Goal: Information Seeking & Learning: Find specific fact

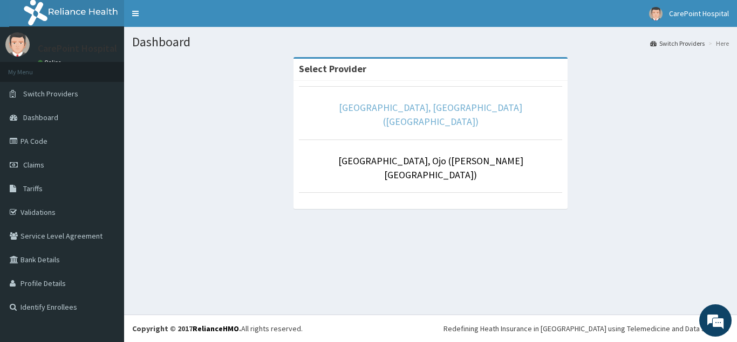
click at [384, 112] on link "[GEOGRAPHIC_DATA], [GEOGRAPHIC_DATA] ([GEOGRAPHIC_DATA])" at bounding box center [430, 114] width 183 height 26
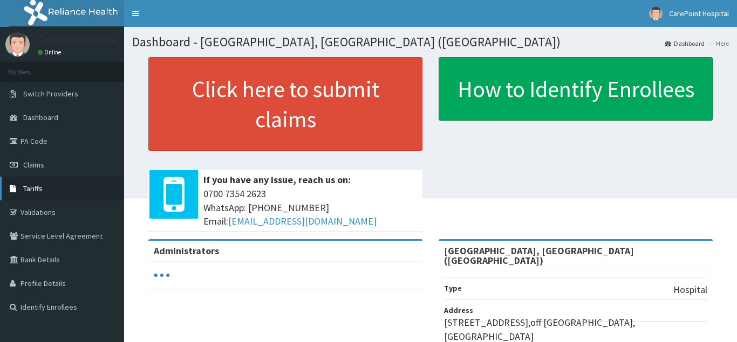
click at [38, 193] on span "Tariffs" at bounding box center [32, 189] width 19 height 10
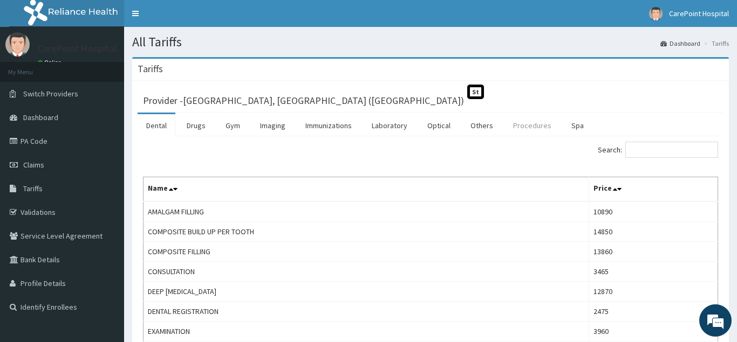
click at [540, 127] on link "Procedures" at bounding box center [532, 125] width 56 height 23
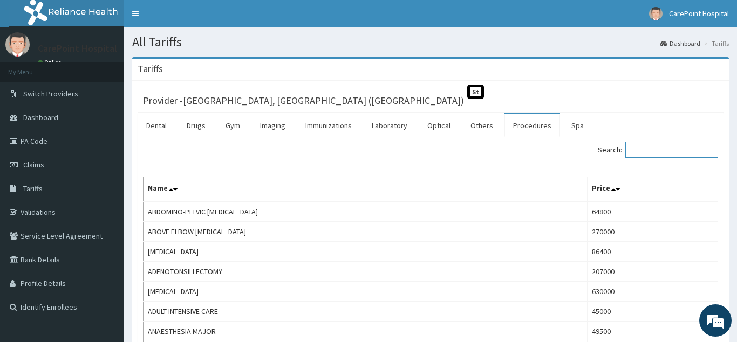
click at [664, 154] on input "Search:" at bounding box center [671, 150] width 93 height 16
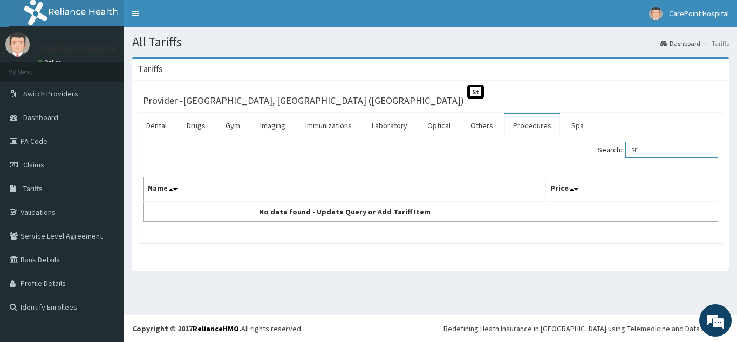
type input "S"
type input "P"
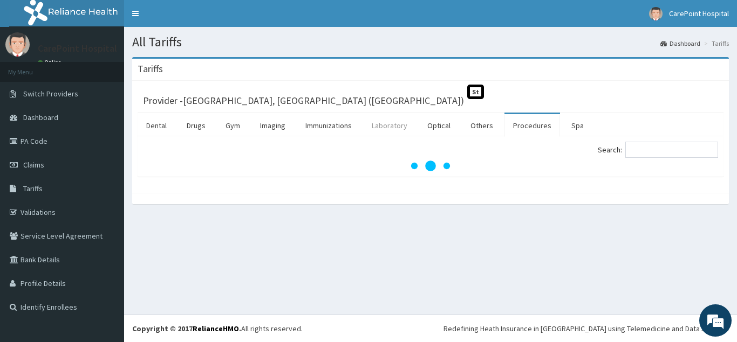
click at [404, 129] on link "Laboratory" at bounding box center [389, 125] width 53 height 23
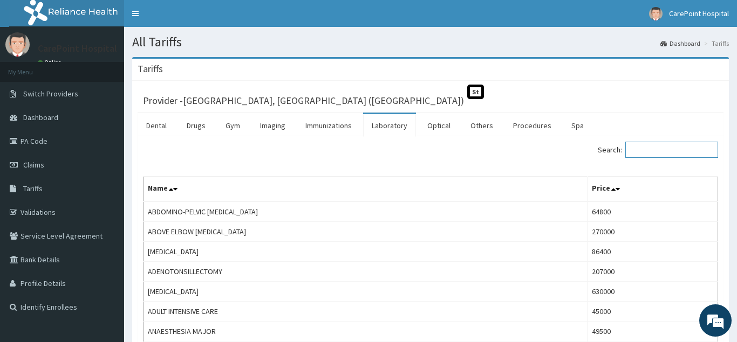
click at [661, 151] on input "Search:" at bounding box center [671, 150] width 93 height 16
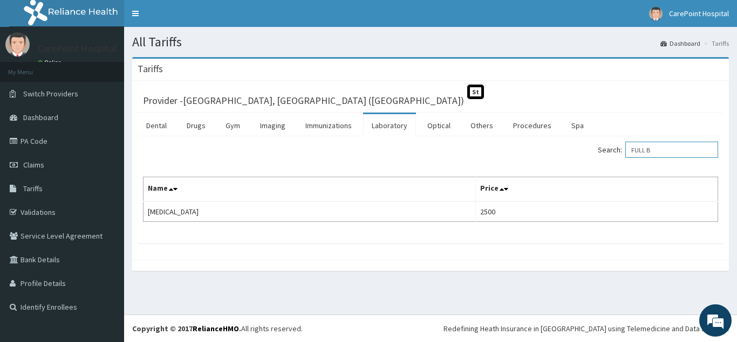
drag, startPoint x: 676, startPoint y: 147, endPoint x: 528, endPoint y: 156, distance: 148.0
click at [625, 156] on input "FULL B" at bounding box center [671, 150] width 93 height 16
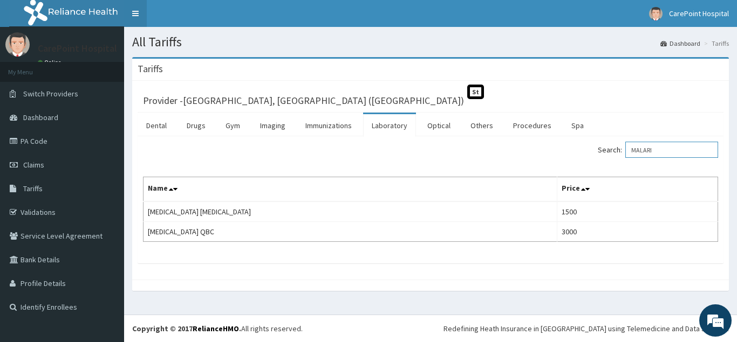
type input "MALARI"
